Goal: Navigation & Orientation: Find specific page/section

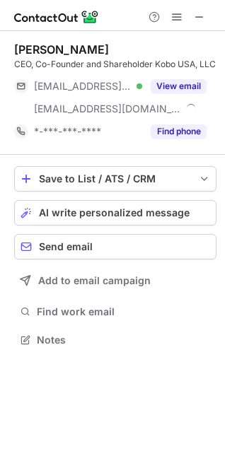
scroll to position [343, 225]
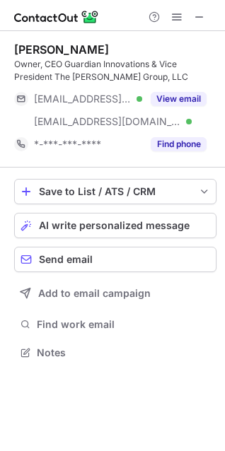
scroll to position [343, 225]
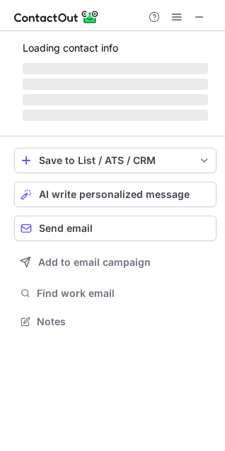
scroll to position [330, 225]
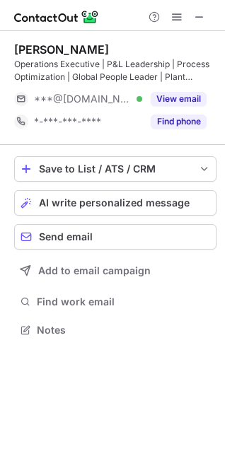
scroll to position [320, 225]
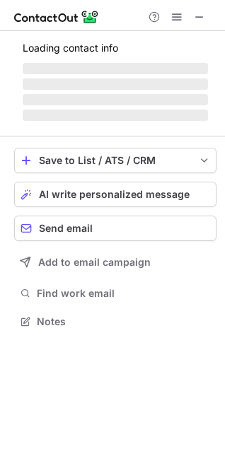
scroll to position [343, 225]
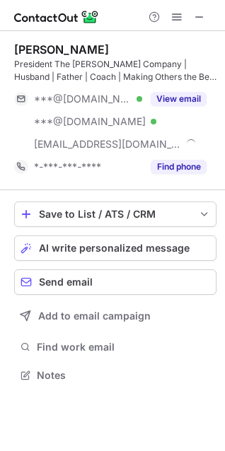
scroll to position [365, 225]
